Goal: Information Seeking & Learning: Learn about a topic

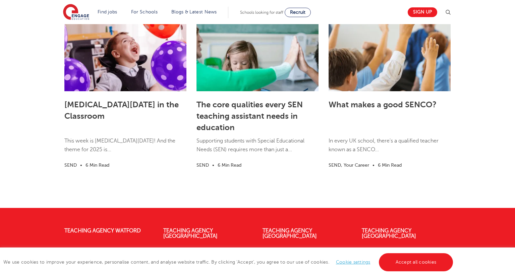
scroll to position [1934, 0]
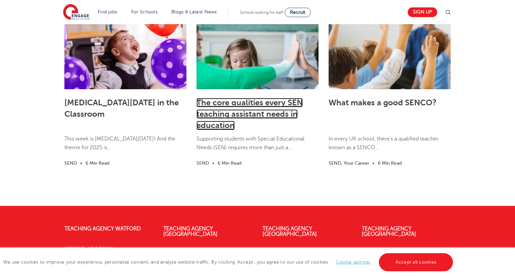
click at [208, 121] on link "The core qualities every SEN teaching assistant needs in education" at bounding box center [249, 114] width 106 height 32
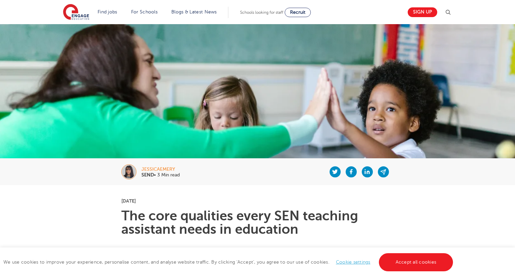
scroll to position [136, 0]
